Goal: Leave review/rating: Leave review/rating

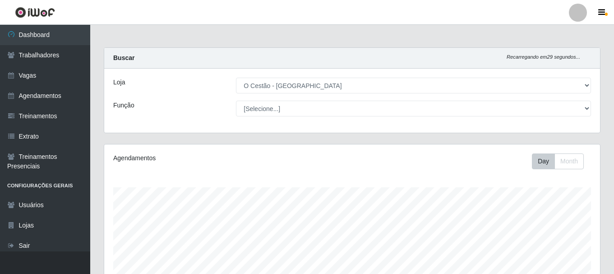
select select "238"
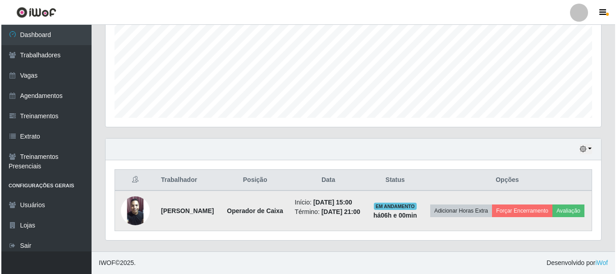
scroll to position [187, 496]
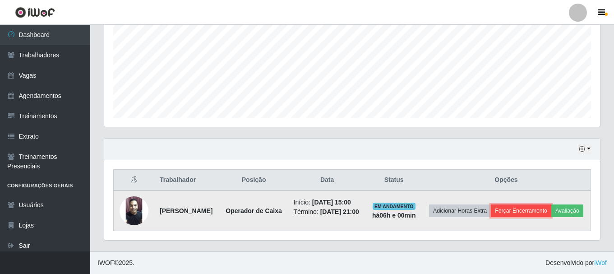
click at [537, 204] on button "Forçar Encerramento" at bounding box center [521, 210] width 60 height 13
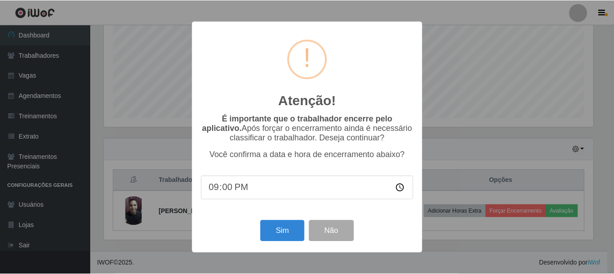
scroll to position [187, 491]
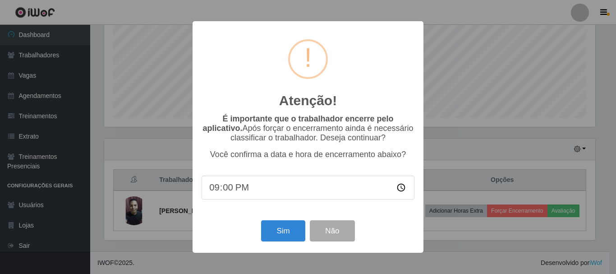
click at [491, 116] on div "Atenção! × É importante que o trabalhador encerre pelo aplicativo. Após forçar …" at bounding box center [308, 137] width 616 height 274
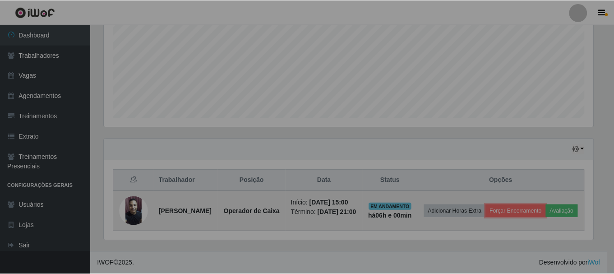
scroll to position [187, 496]
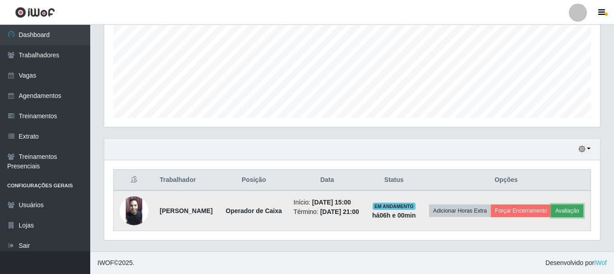
click at [551, 209] on button "Avaliação" at bounding box center [567, 210] width 32 height 13
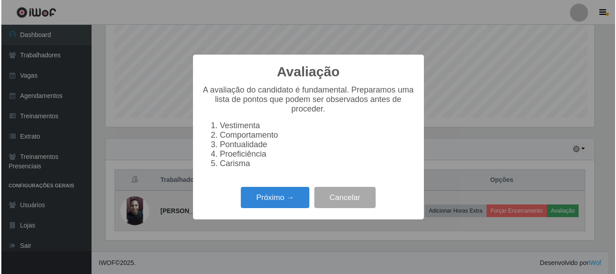
scroll to position [187, 491]
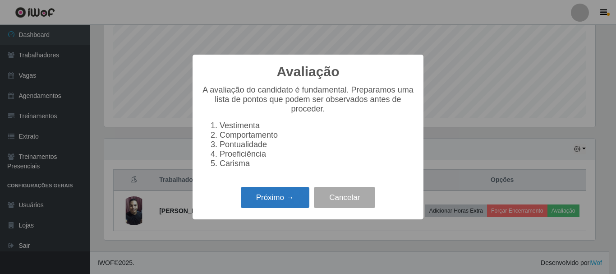
click at [292, 203] on button "Próximo →" at bounding box center [275, 197] width 69 height 21
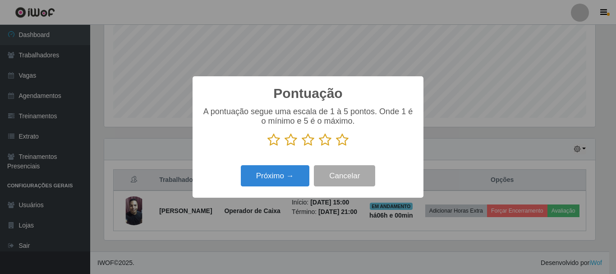
scroll to position [451077, 450773]
click at [342, 138] on icon at bounding box center [342, 140] width 13 height 14
click at [336, 147] on input "radio" at bounding box center [336, 147] width 0 height 0
drag, startPoint x: 342, startPoint y: 138, endPoint x: 318, endPoint y: 159, distance: 32.0
click at [339, 139] on icon at bounding box center [342, 140] width 13 height 14
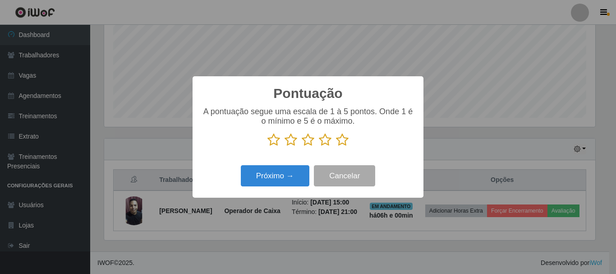
click at [336, 147] on input "radio" at bounding box center [336, 147] width 0 height 0
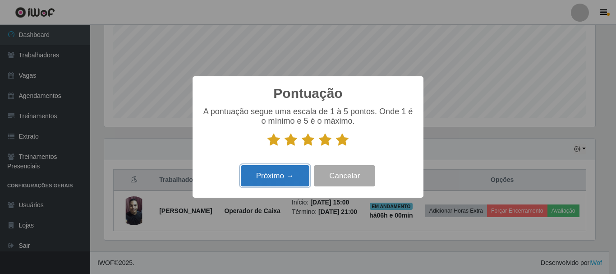
click at [290, 179] on button "Próximo →" at bounding box center [275, 175] width 69 height 21
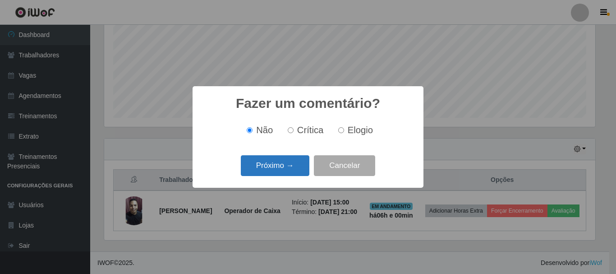
click at [279, 166] on button "Próximo →" at bounding box center [275, 165] width 69 height 21
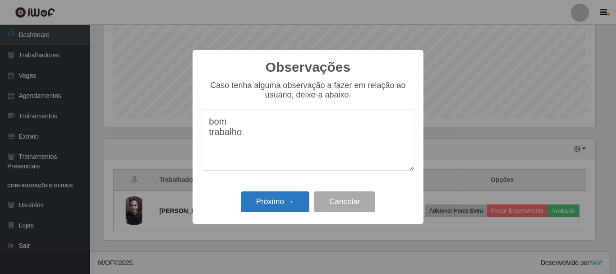
type textarea "bom trabalho"
click at [272, 201] on button "Próximo →" at bounding box center [275, 201] width 69 height 21
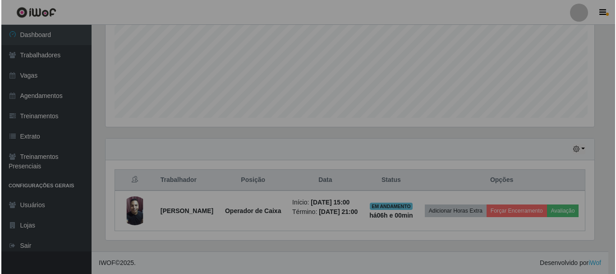
scroll to position [187, 496]
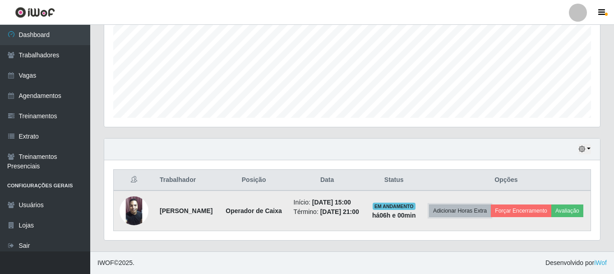
click at [491, 204] on button "Adicionar Horas Extra" at bounding box center [460, 210] width 62 height 13
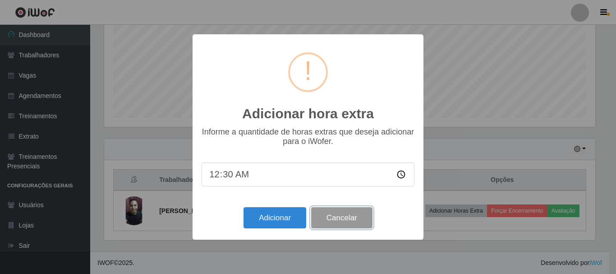
click at [339, 215] on button "Cancelar" at bounding box center [341, 217] width 61 height 21
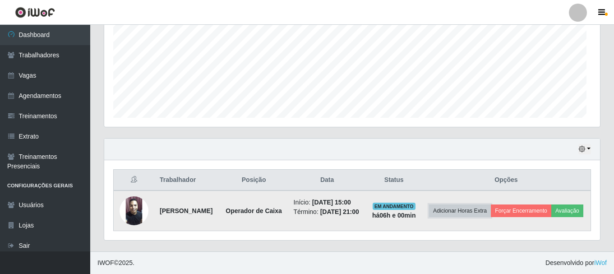
scroll to position [187, 496]
click at [551, 204] on button "Forçar Encerramento" at bounding box center [521, 210] width 60 height 13
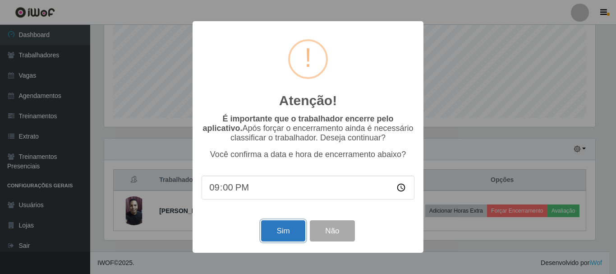
click at [296, 227] on button "Sim" at bounding box center [283, 230] width 44 height 21
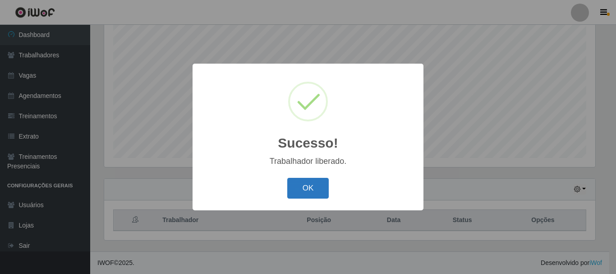
click at [304, 189] on button "OK" at bounding box center [308, 188] width 42 height 21
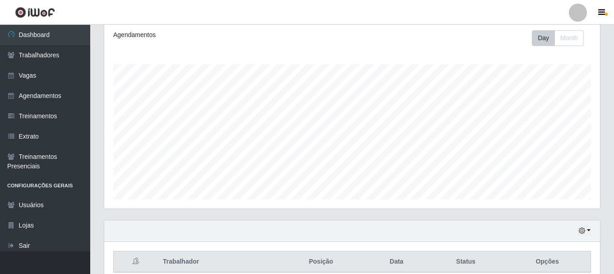
scroll to position [74, 0]
